Goal: Navigation & Orientation: Find specific page/section

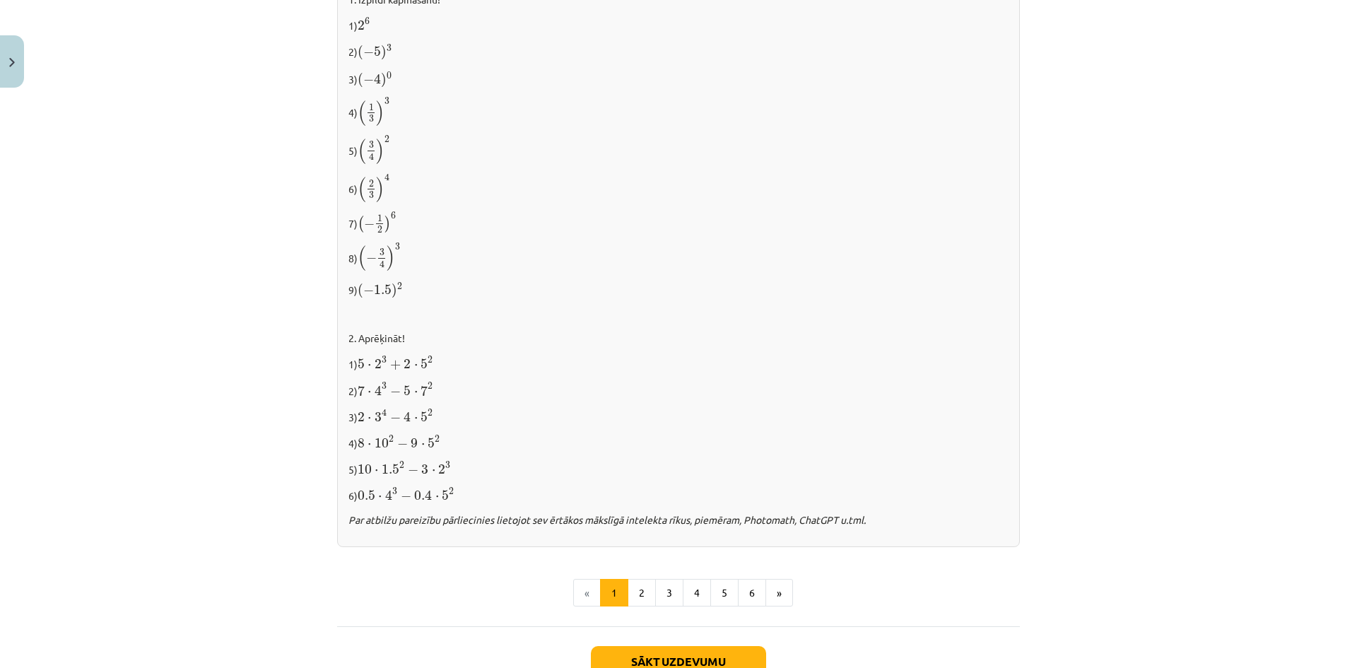
scroll to position [1340, 0]
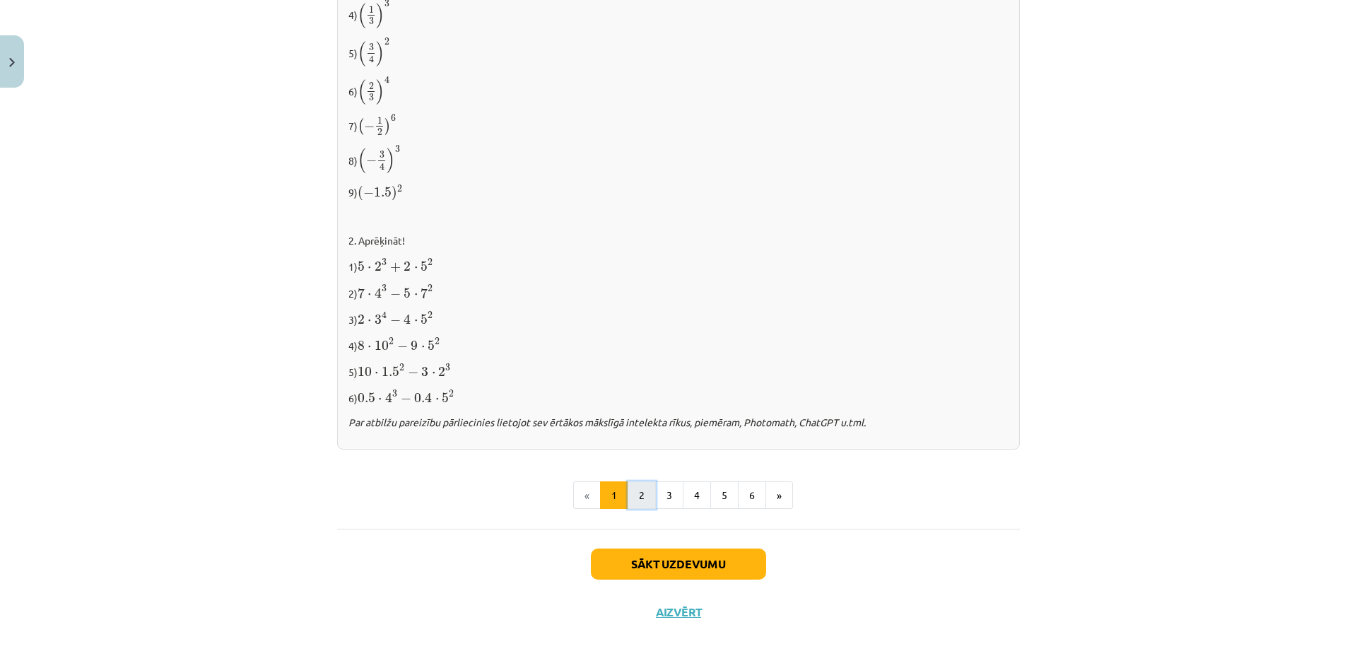
click at [633, 491] on button "2" at bounding box center [642, 495] width 28 height 28
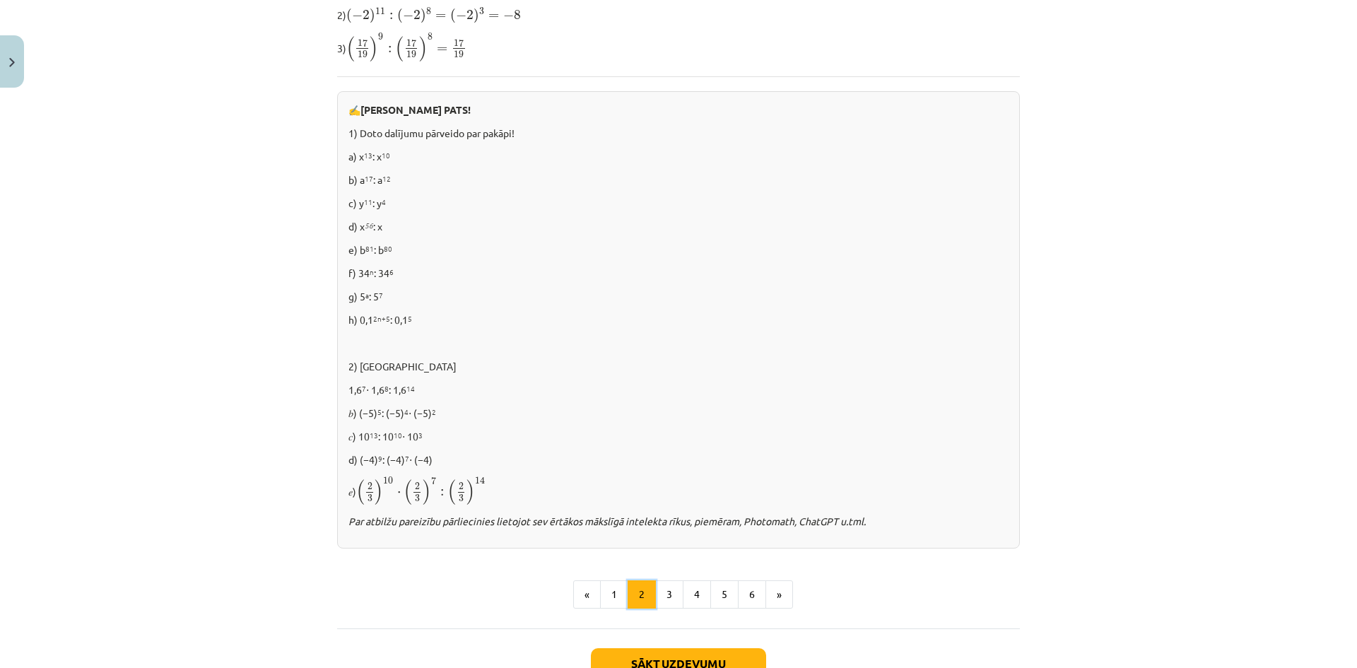
scroll to position [832, 0]
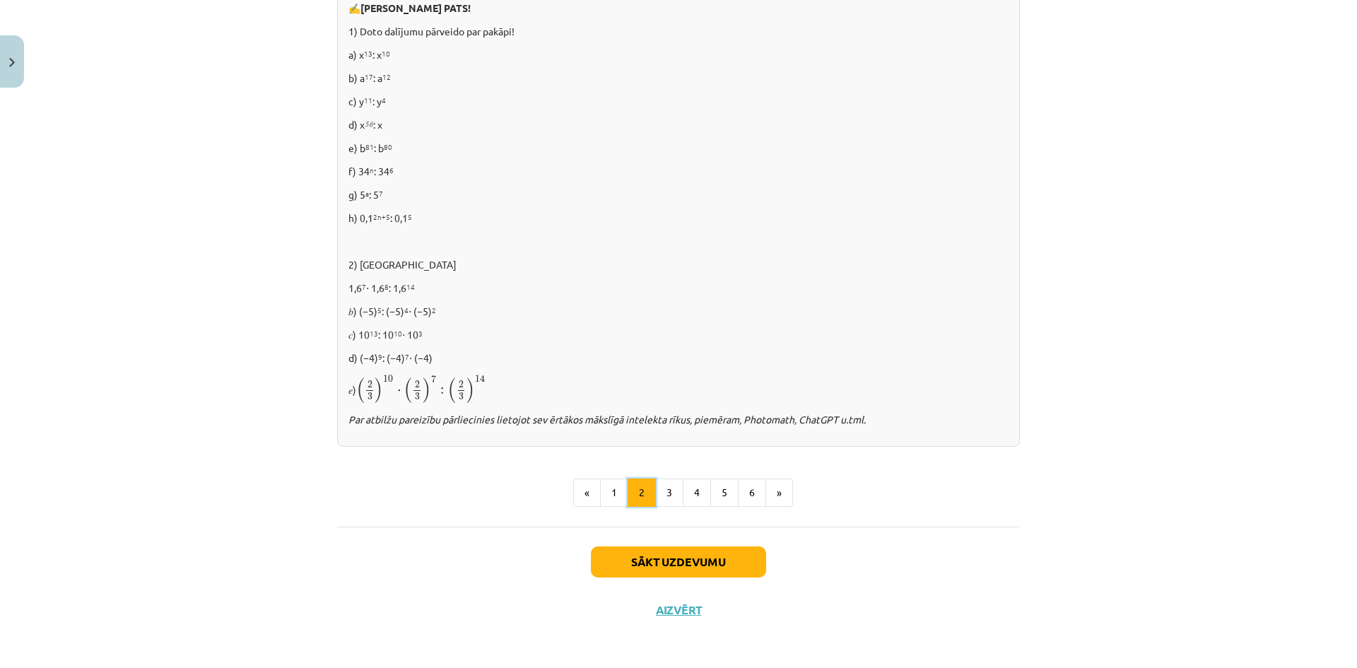
click at [646, 488] on button "2" at bounding box center [642, 492] width 28 height 28
drag, startPoint x: 650, startPoint y: 496, endPoint x: 651, endPoint y: 510, distance: 14.2
drag, startPoint x: 651, startPoint y: 510, endPoint x: 643, endPoint y: 493, distance: 19.3
click at [642, 493] on button "2" at bounding box center [642, 492] width 28 height 28
click at [660, 489] on button "3" at bounding box center [669, 492] width 28 height 28
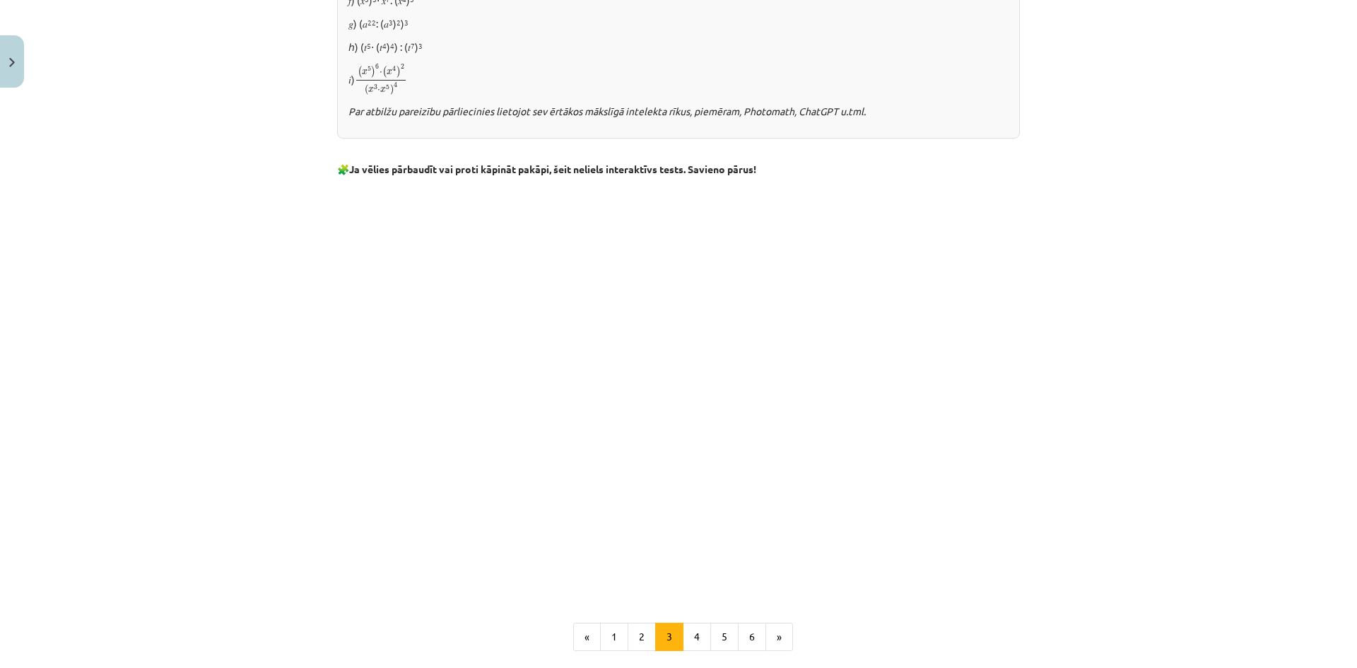
scroll to position [960, 0]
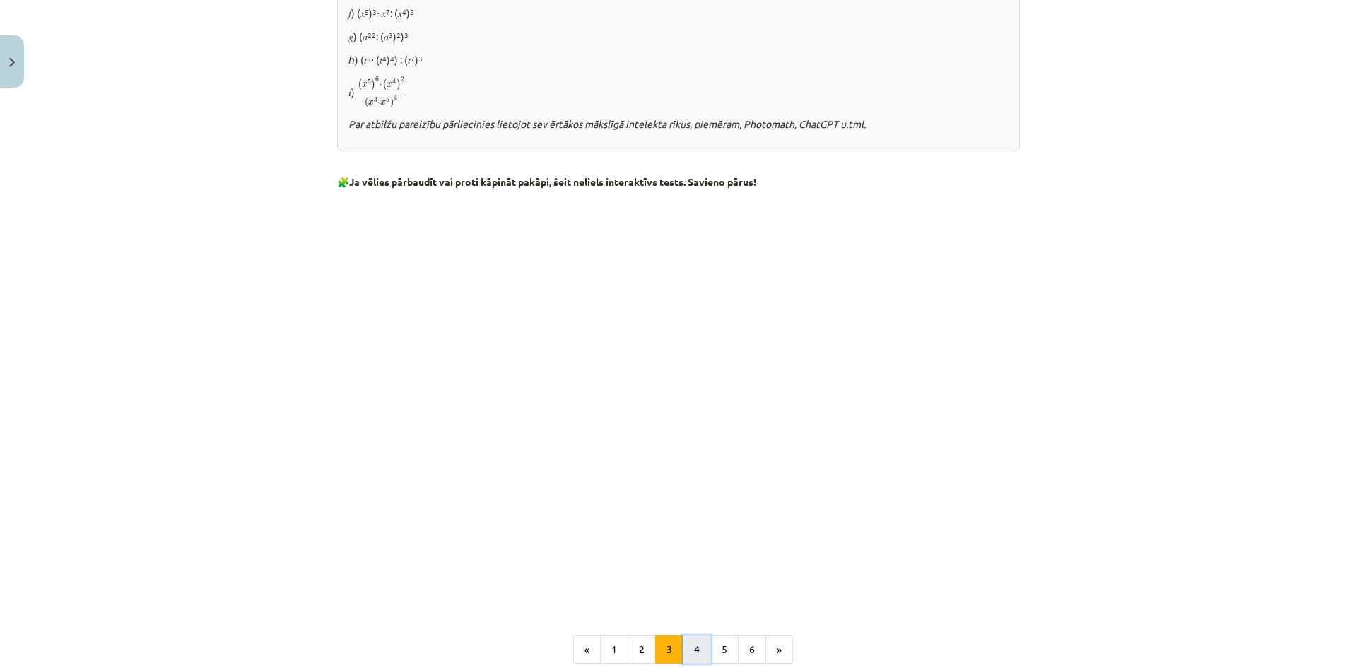
click at [697, 651] on button "4" at bounding box center [697, 649] width 28 height 28
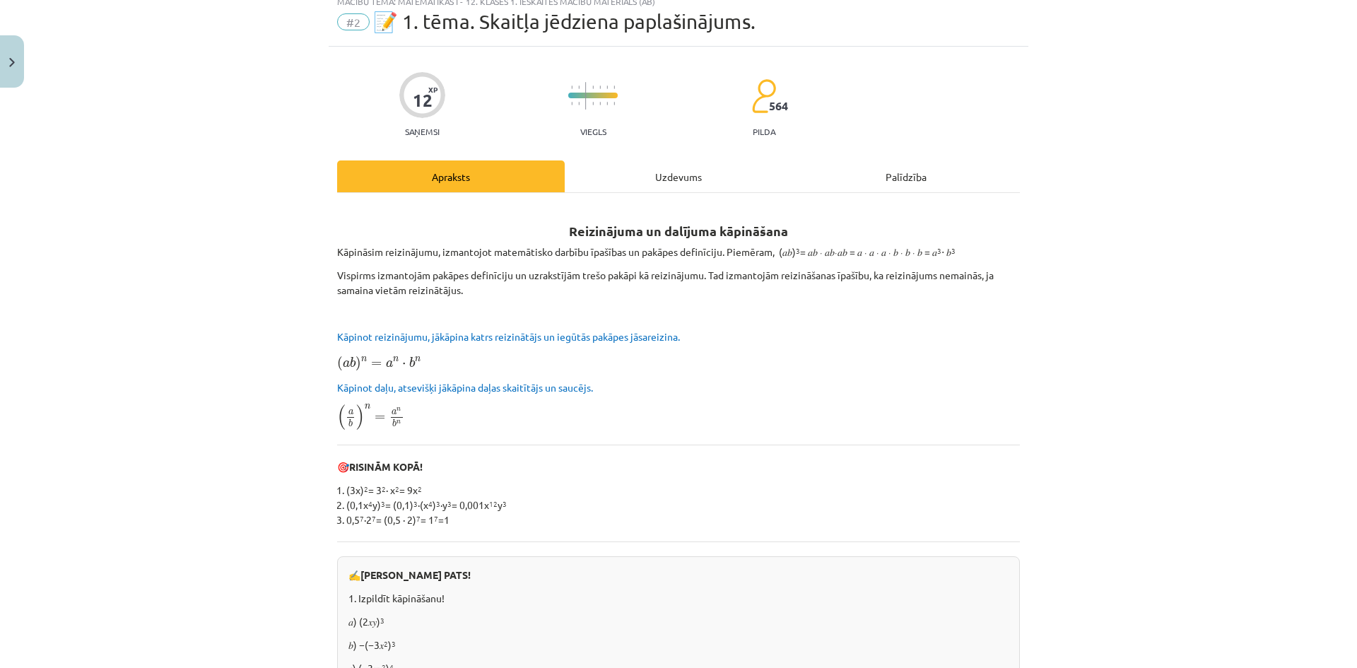
scroll to position [0, 0]
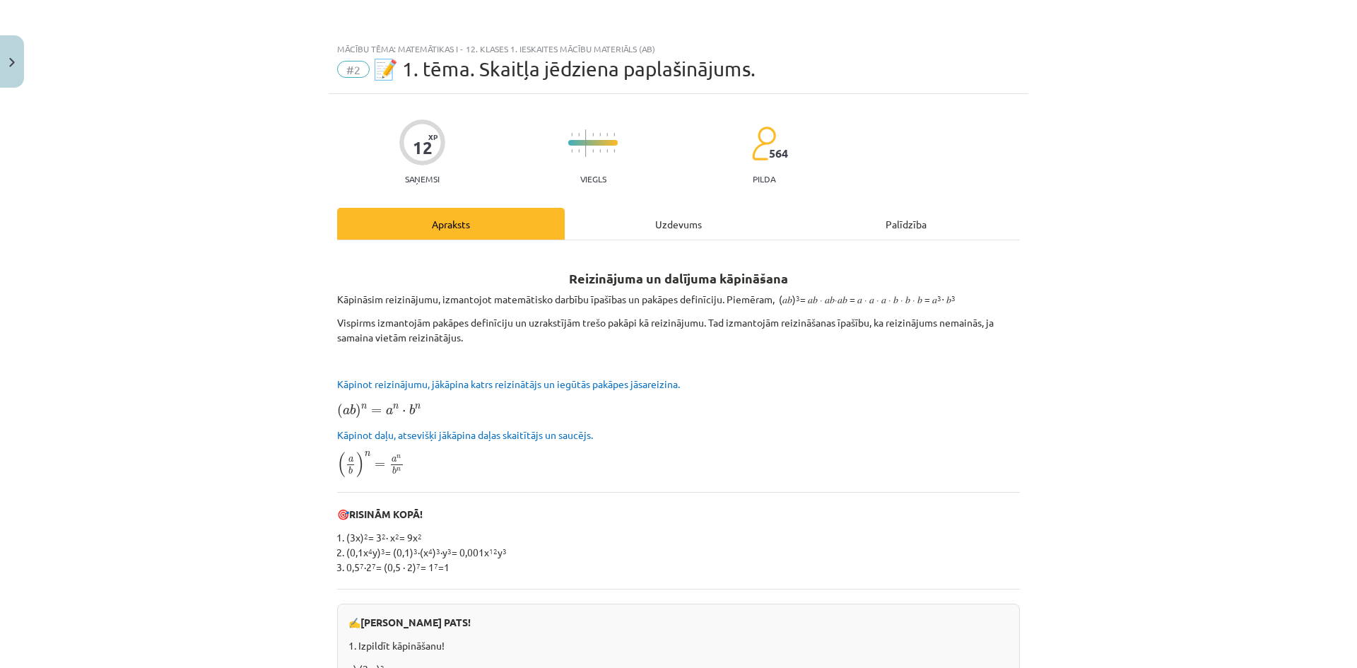
click at [635, 228] on div "Uzdevums" at bounding box center [679, 224] width 228 height 32
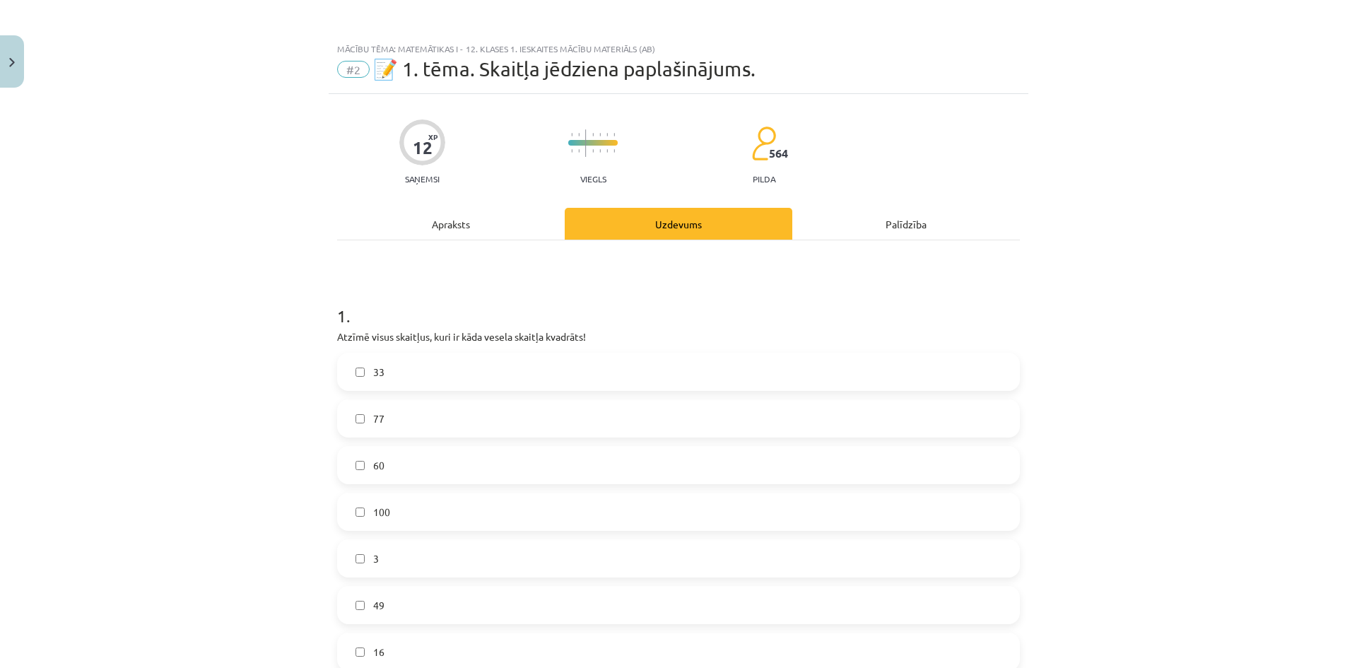
click at [471, 225] on div "Apraksts" at bounding box center [451, 224] width 228 height 32
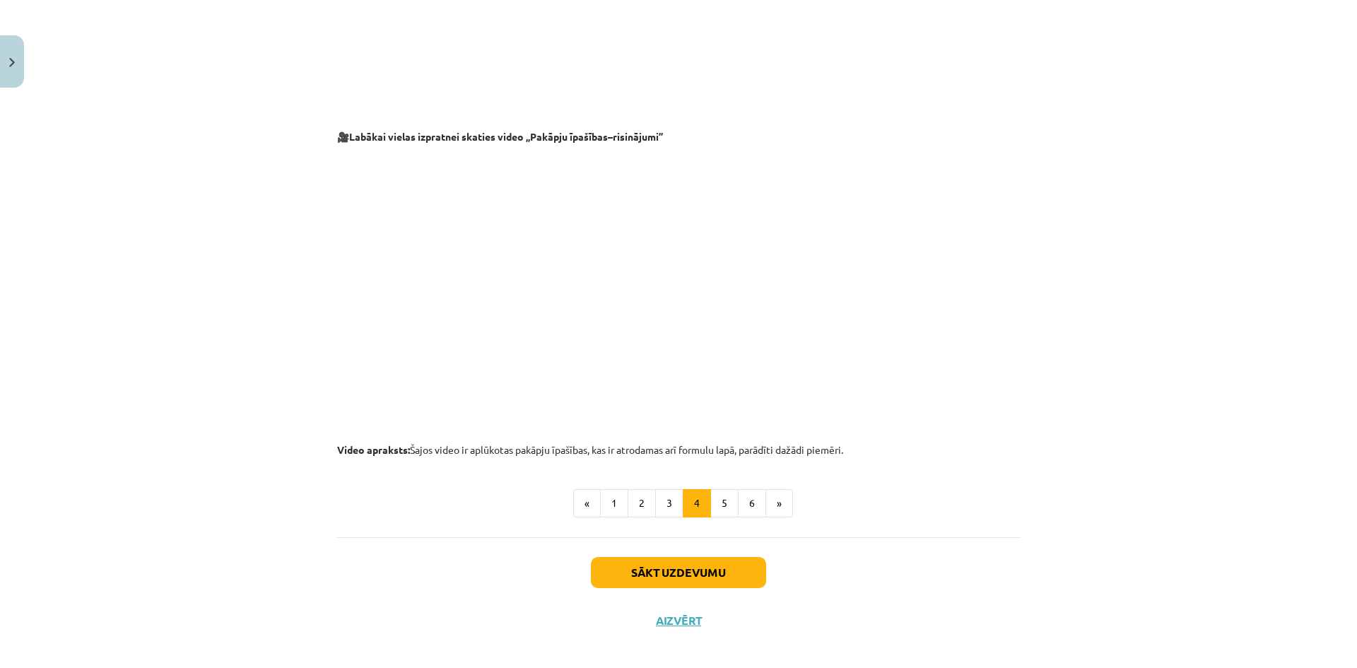
scroll to position [1336, 0]
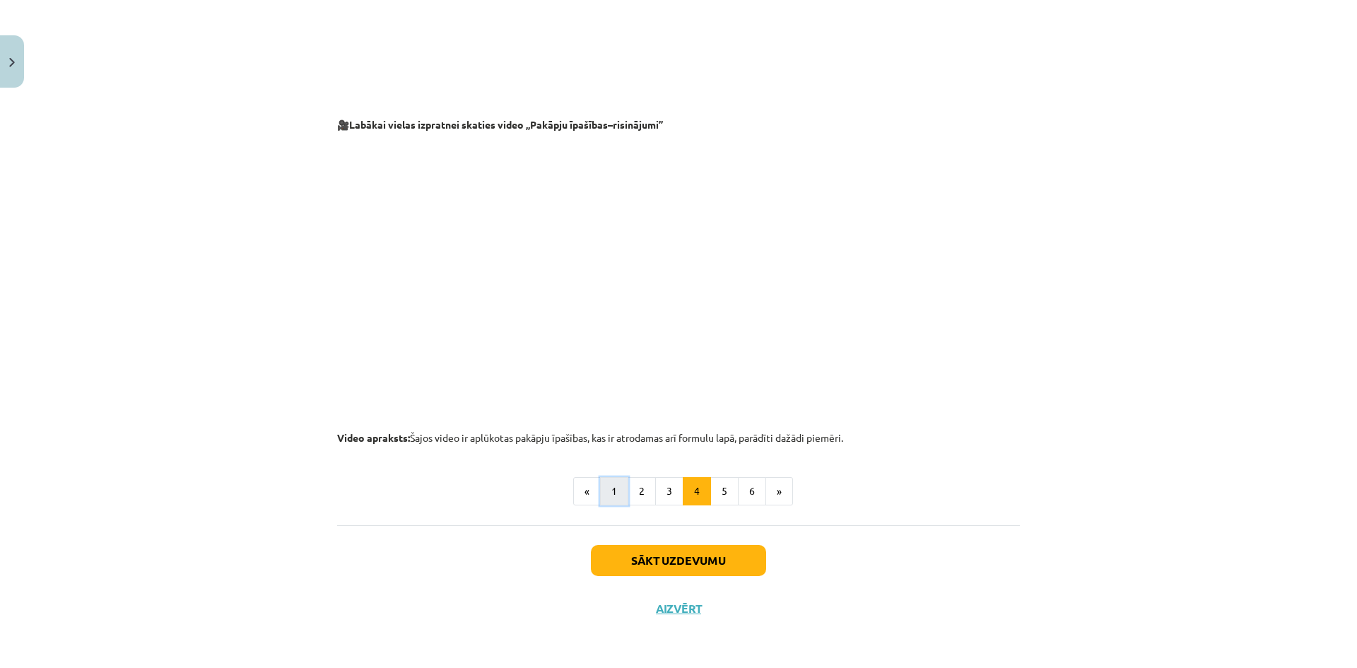
click at [604, 492] on button "1" at bounding box center [614, 491] width 28 height 28
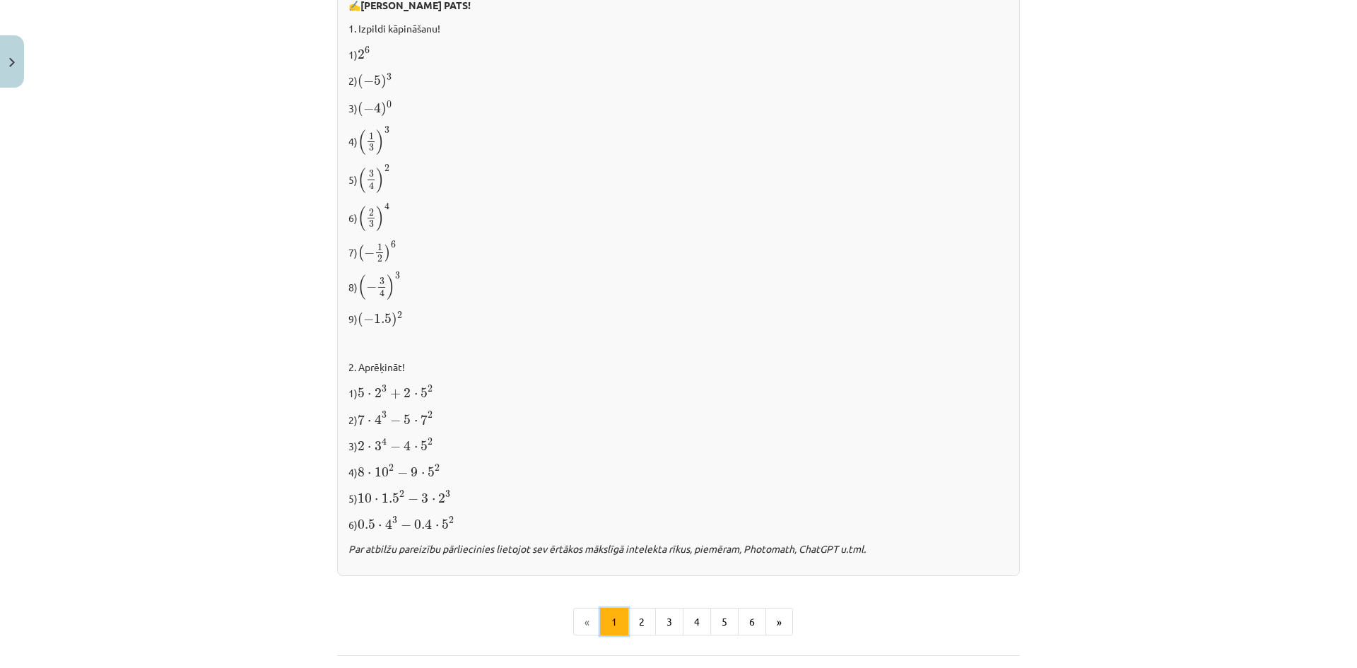
scroll to position [1340, 0]
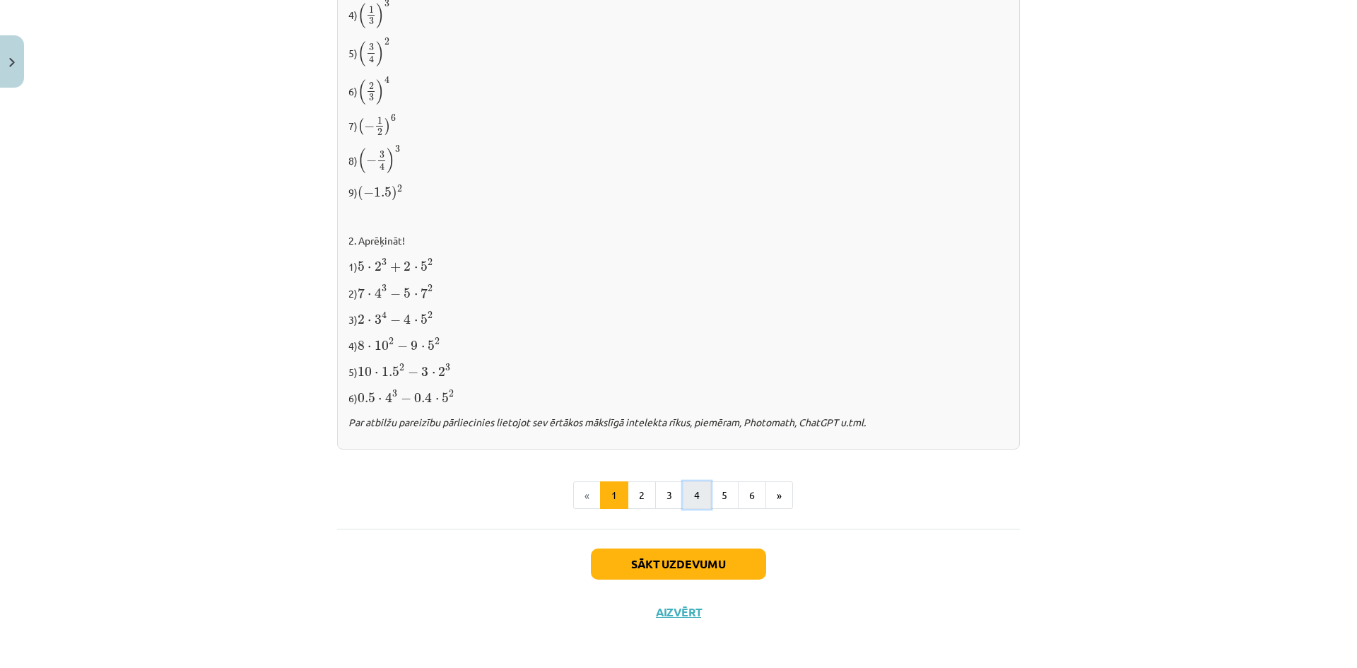
click at [683, 488] on button "4" at bounding box center [697, 495] width 28 height 28
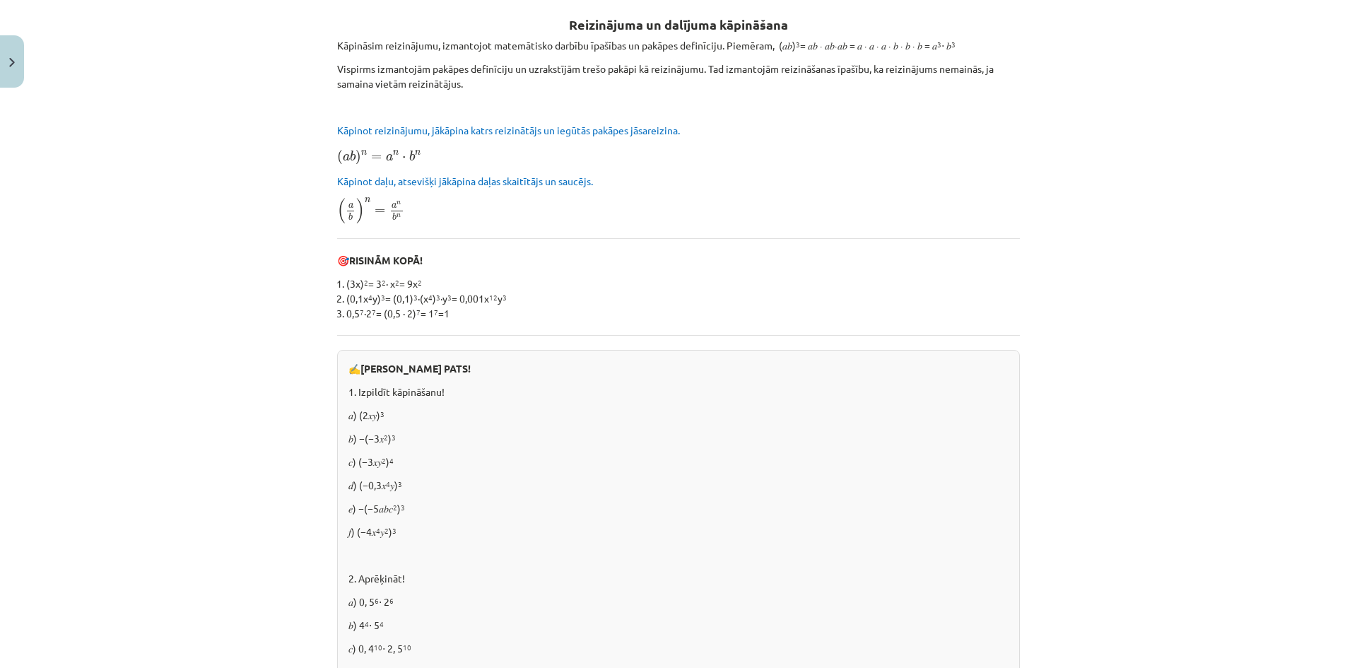
scroll to position [253, 0]
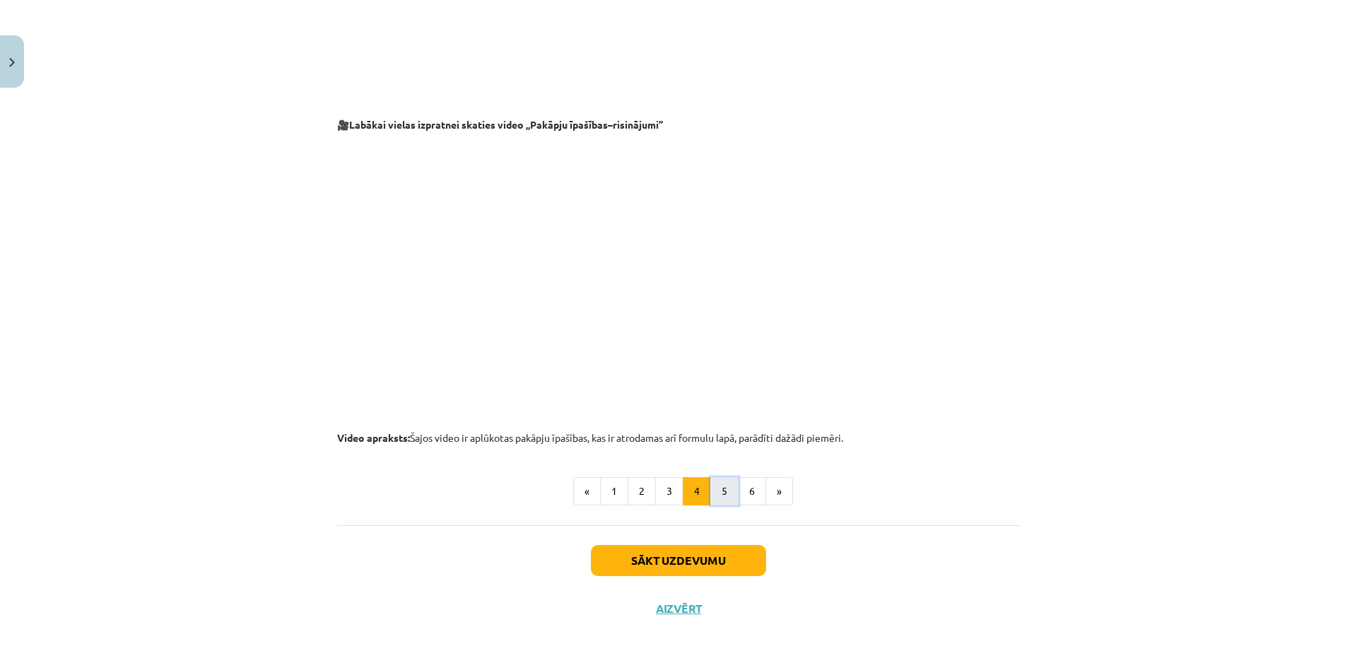
click at [716, 491] on button "5" at bounding box center [724, 491] width 28 height 28
